Goal: Task Accomplishment & Management: Manage account settings

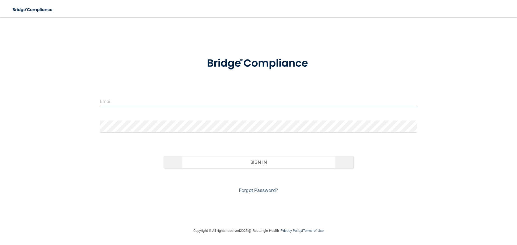
type input "[EMAIL_ADDRESS][DOMAIN_NAME]"
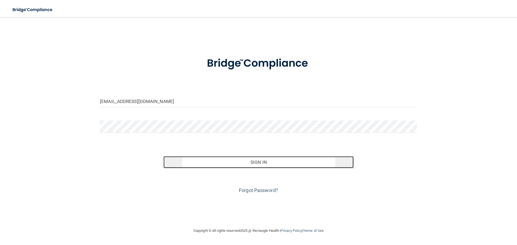
click at [254, 163] on button "Sign In" at bounding box center [258, 162] width 190 height 12
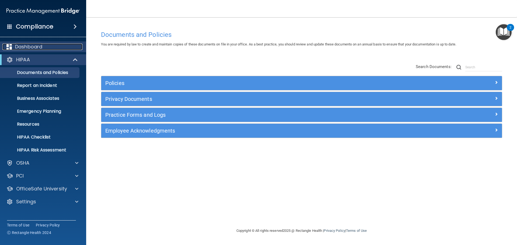
click at [49, 47] on div "Dashboard" at bounding box center [35, 47] width 67 height 6
